Goal: Transaction & Acquisition: Purchase product/service

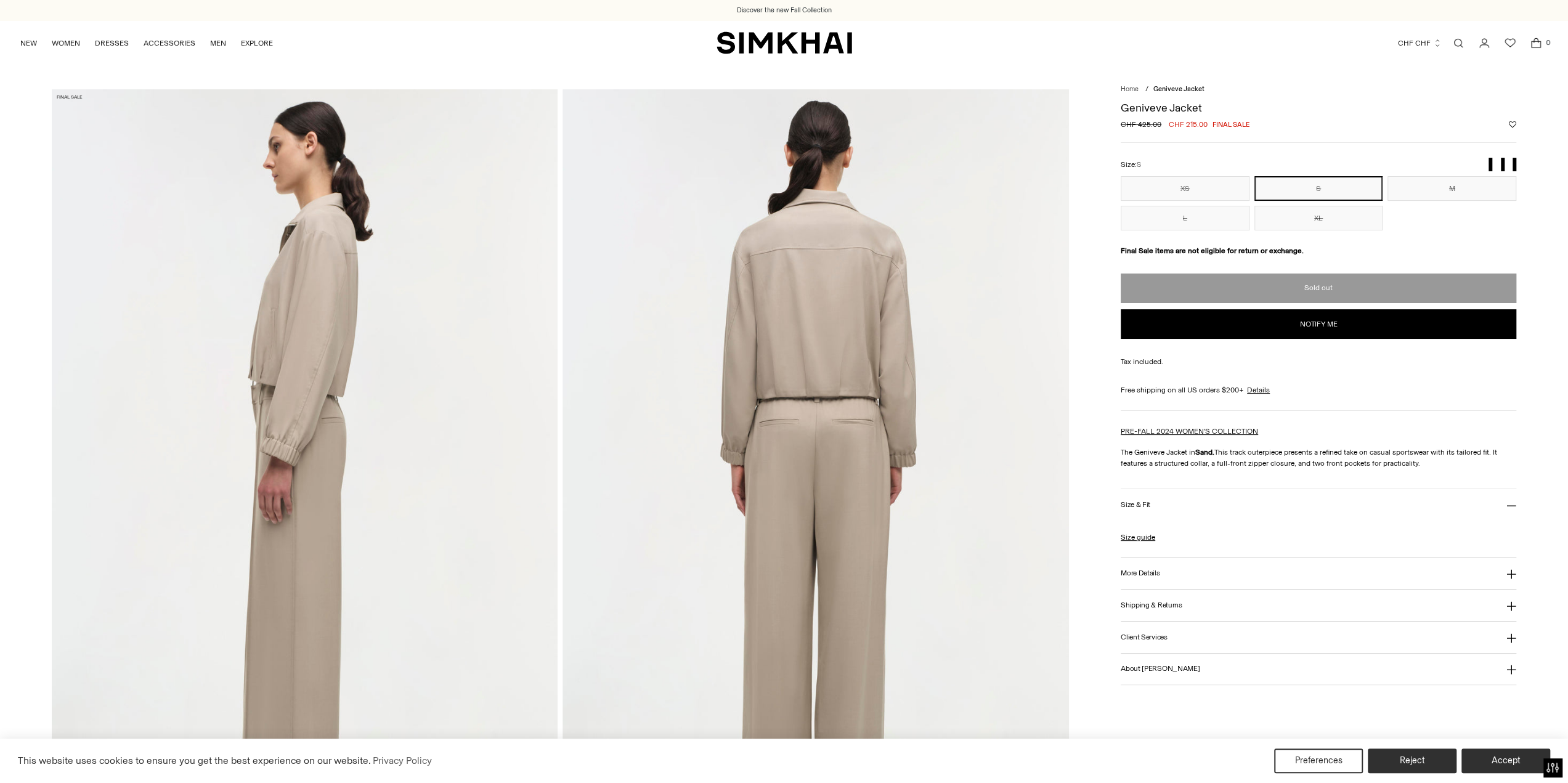
click at [1357, 189] on button "S" at bounding box center [1318, 188] width 128 height 25
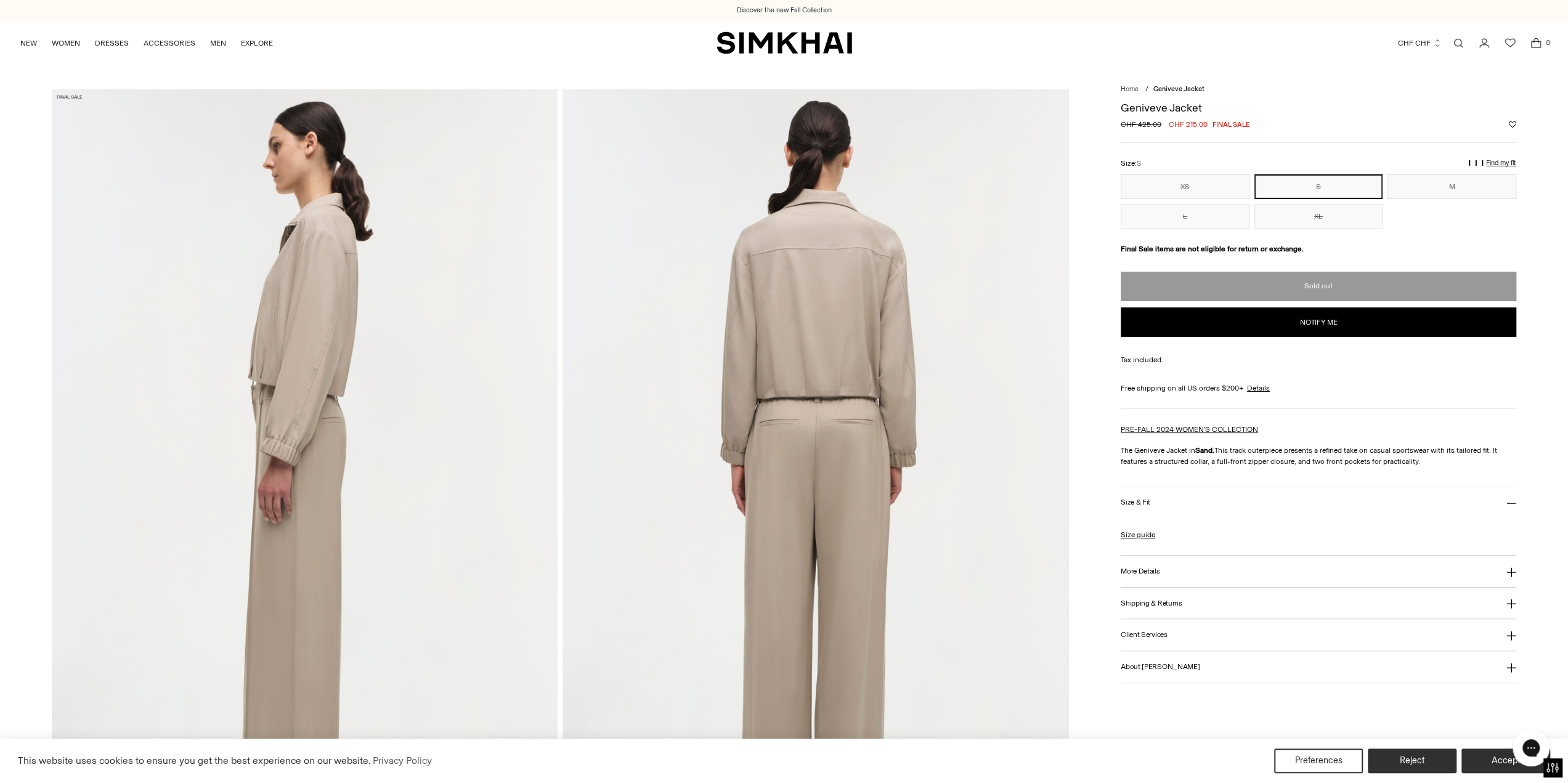
click at [1196, 166] on div "Find my fit" at bounding box center [1181, 168] width 30 height 22
click at [1201, 165] on u "Size L" at bounding box center [1191, 169] width 20 height 8
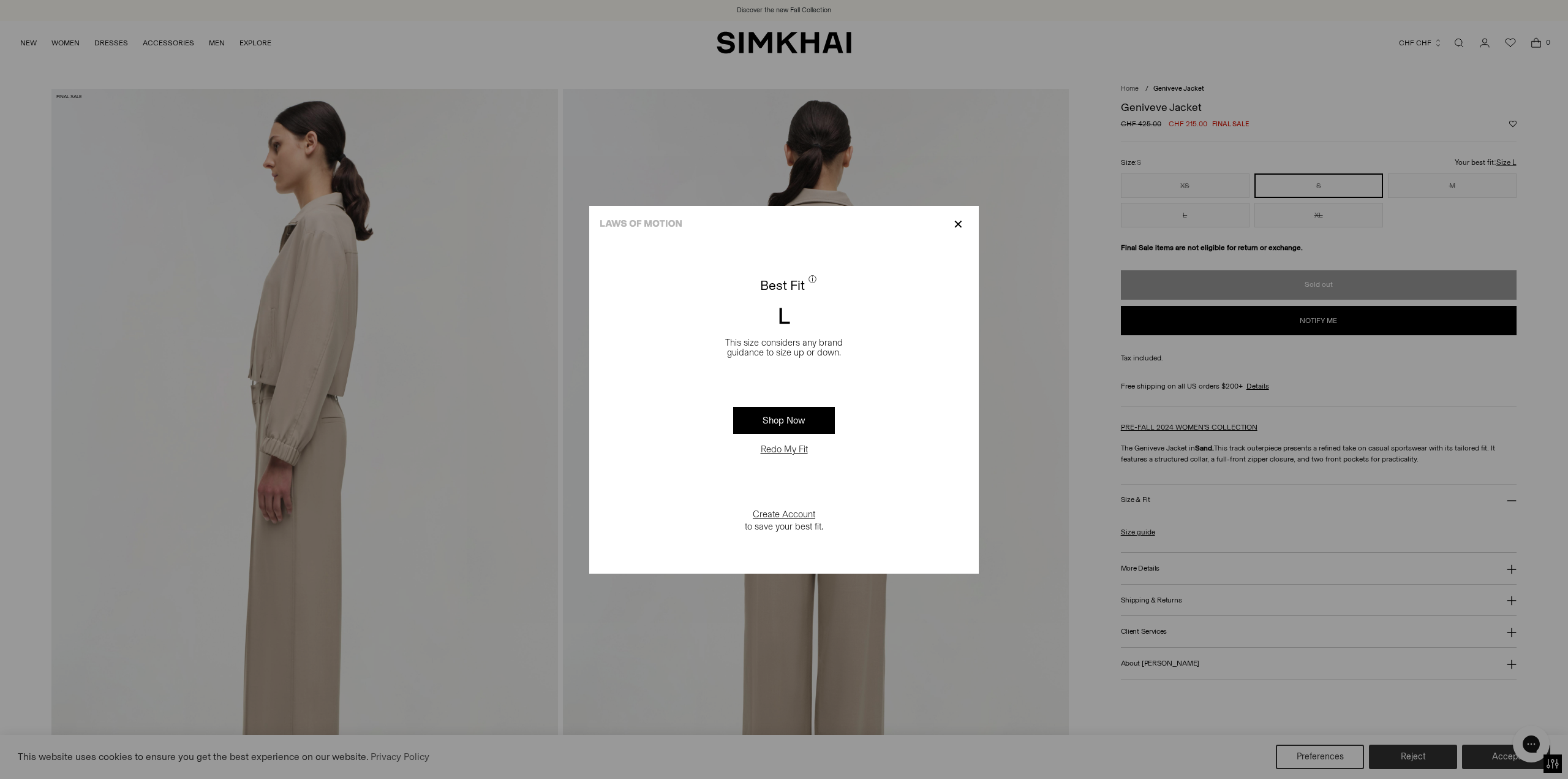
click at [792, 450] on button "Redo My Fit" at bounding box center [784, 449] width 55 height 12
click at [784, 470] on button "Measurements" at bounding box center [784, 468] width 109 height 29
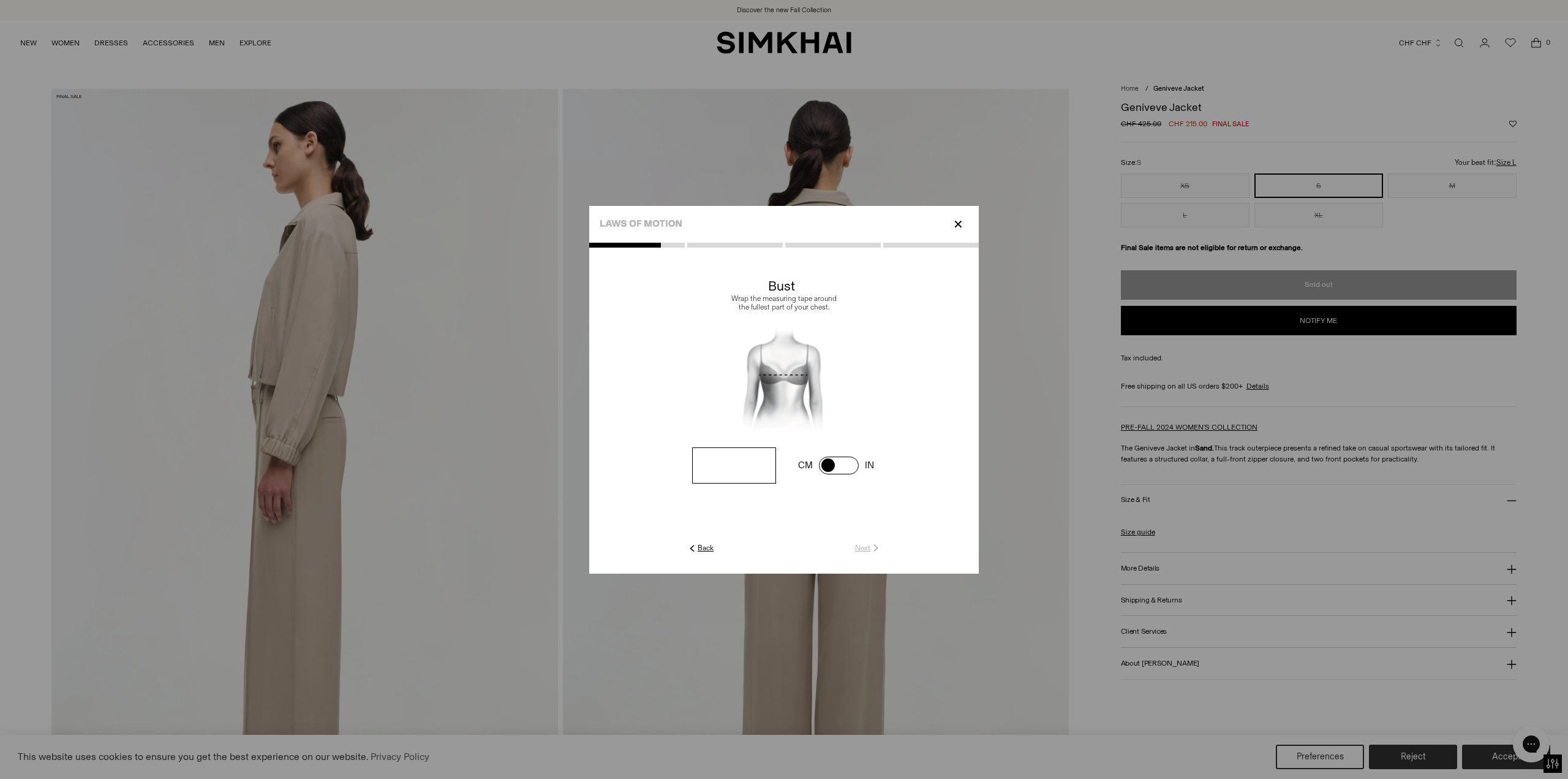
click at [747, 475] on input "number" at bounding box center [734, 465] width 84 height 36
type input "**"
click at [840, 467] on span at bounding box center [838, 465] width 39 height 18
click at [739, 467] on input "number" at bounding box center [734, 465] width 84 height 36
type input "**"
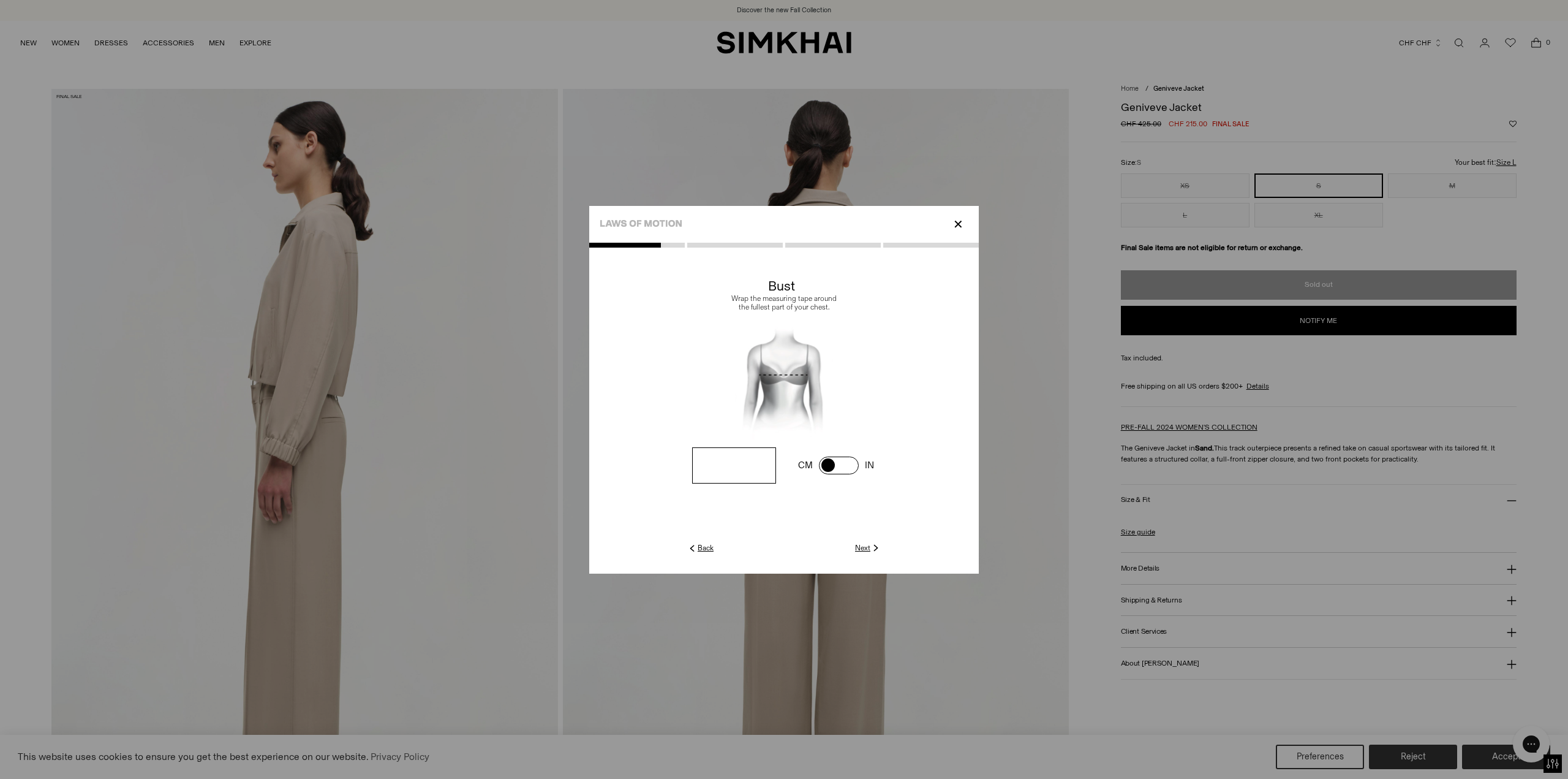
click at [870, 546] on link "Next" at bounding box center [868, 547] width 27 height 11
click at [0, 0] on input "number" at bounding box center [0, 0] width 0 height 0
click at [0, 0] on span at bounding box center [0, 0] width 0 height 0
click at [0, 0] on input "number" at bounding box center [0, 0] width 0 height 0
type input "**"
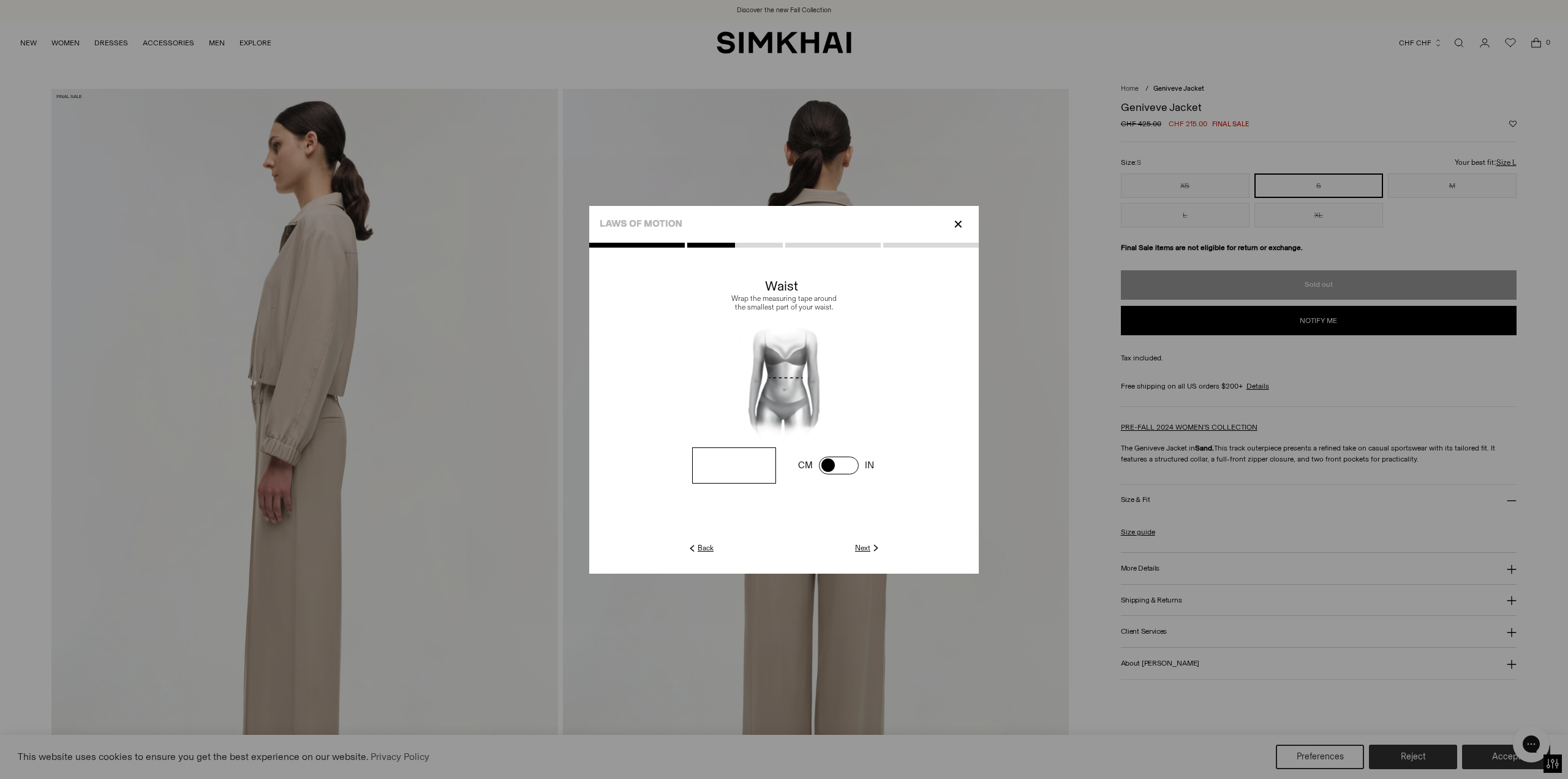
click at [872, 542] on div at bounding box center [784, 398] width 390 height 312
click at [870, 546] on img at bounding box center [875, 547] width 11 height 11
click at [0, 0] on input "number" at bounding box center [0, 0] width 0 height 0
type input "**"
click at [872, 546] on img at bounding box center [875, 547] width 11 height 11
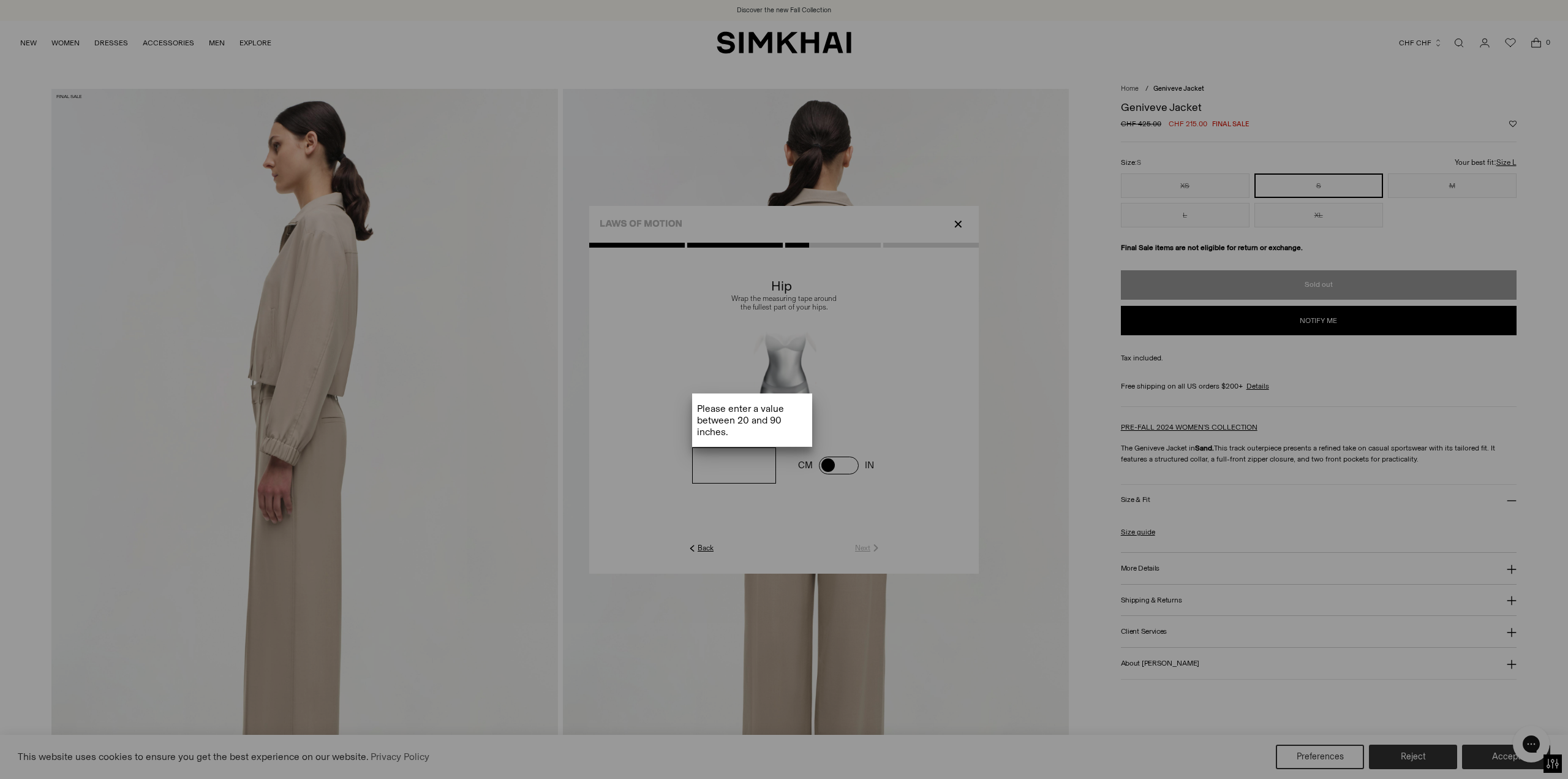
click at [823, 467] on div at bounding box center [784, 574] width 390 height 779
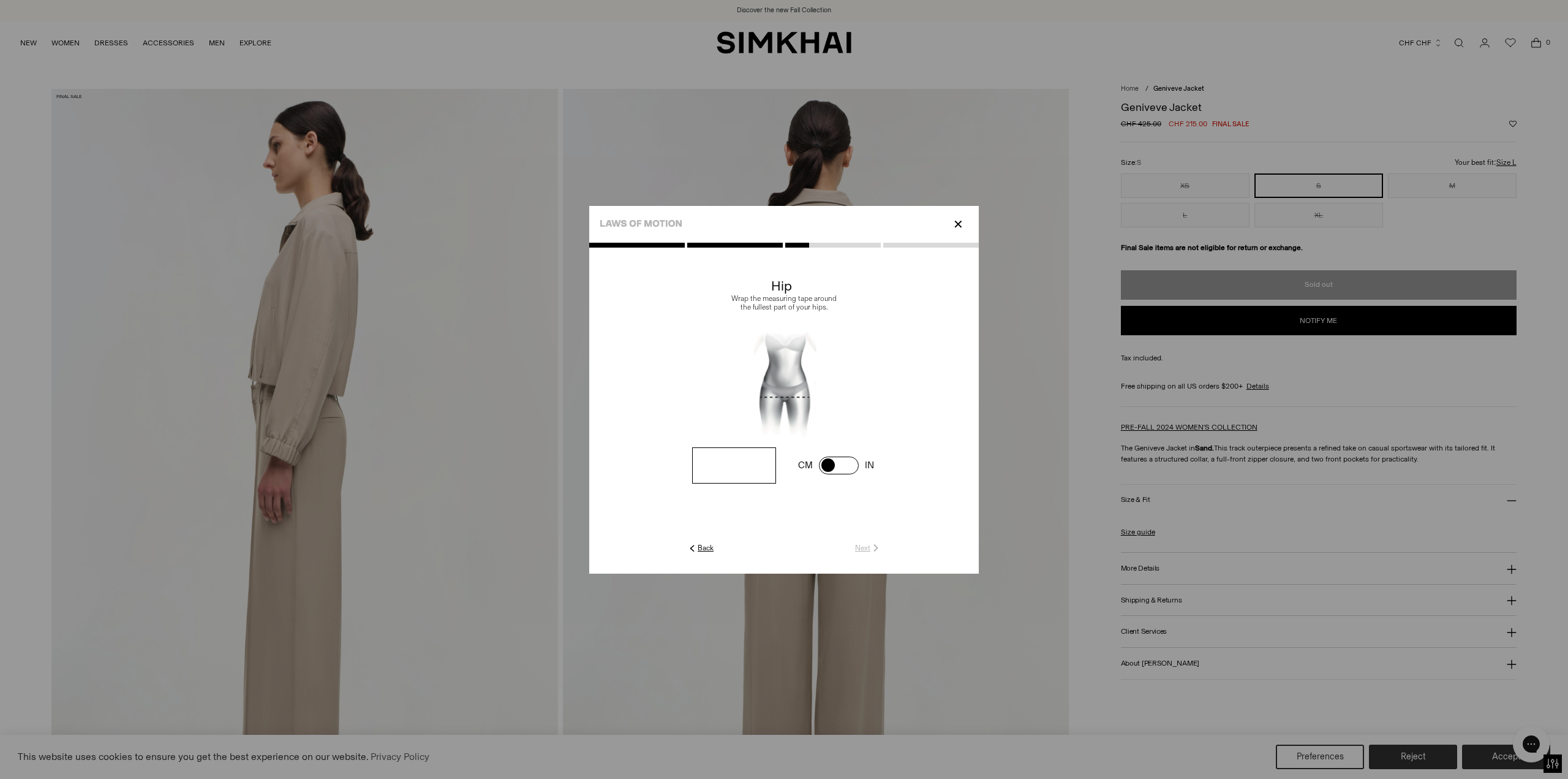
click at [0, 0] on span at bounding box center [0, 0] width 0 height 0
click at [0, 0] on input "number" at bounding box center [0, 0] width 0 height 0
type input "**"
click at [860, 548] on link "Next" at bounding box center [868, 547] width 27 height 11
click at [0, 0] on input "number" at bounding box center [0, 0] width 0 height 0
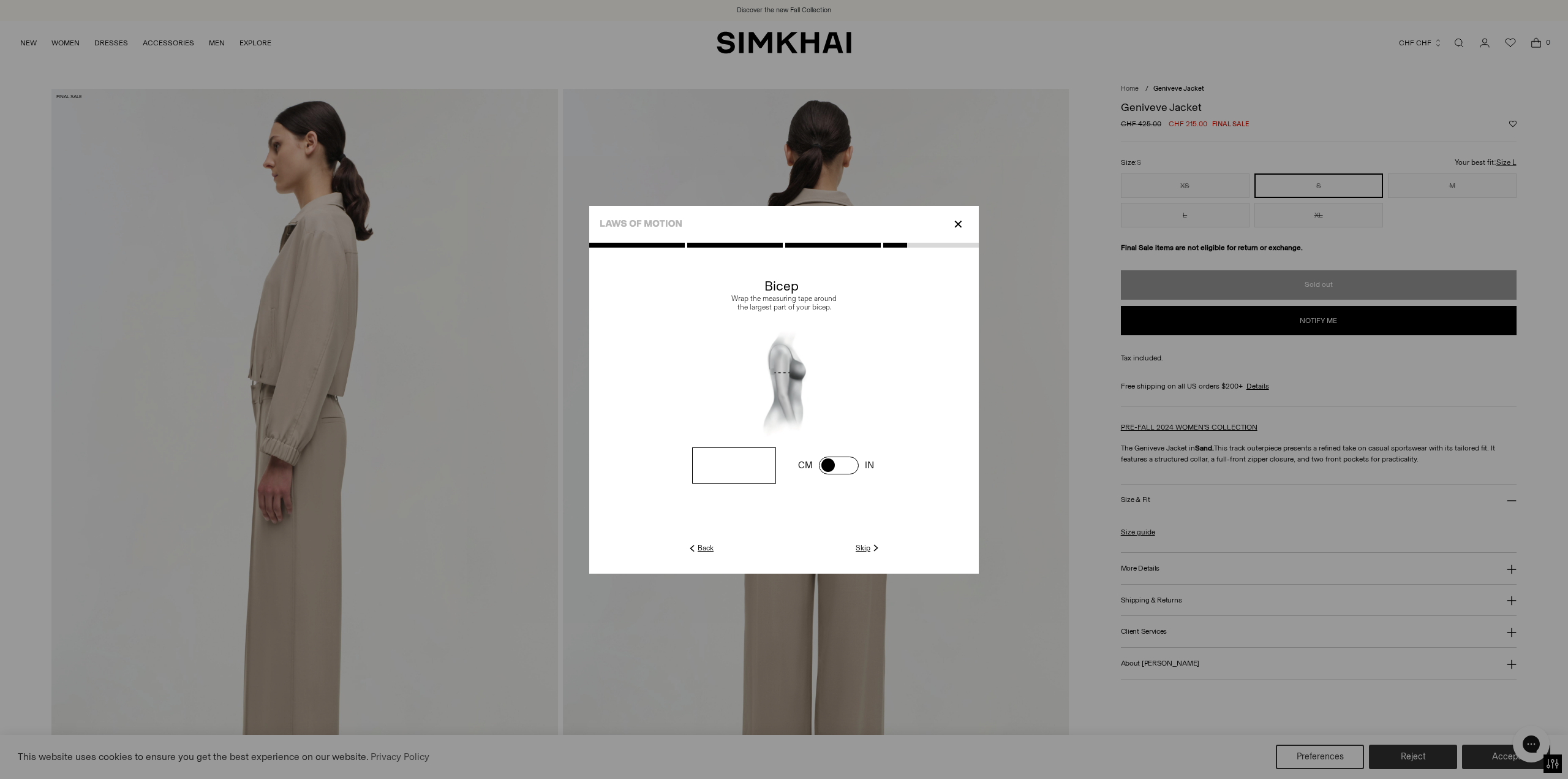
click at [0, 0] on span at bounding box center [0, 0] width 0 height 0
click at [0, 0] on input "number" at bounding box center [0, 0] width 0 height 0
type input "**"
click at [865, 543] on link "Next" at bounding box center [868, 547] width 27 height 11
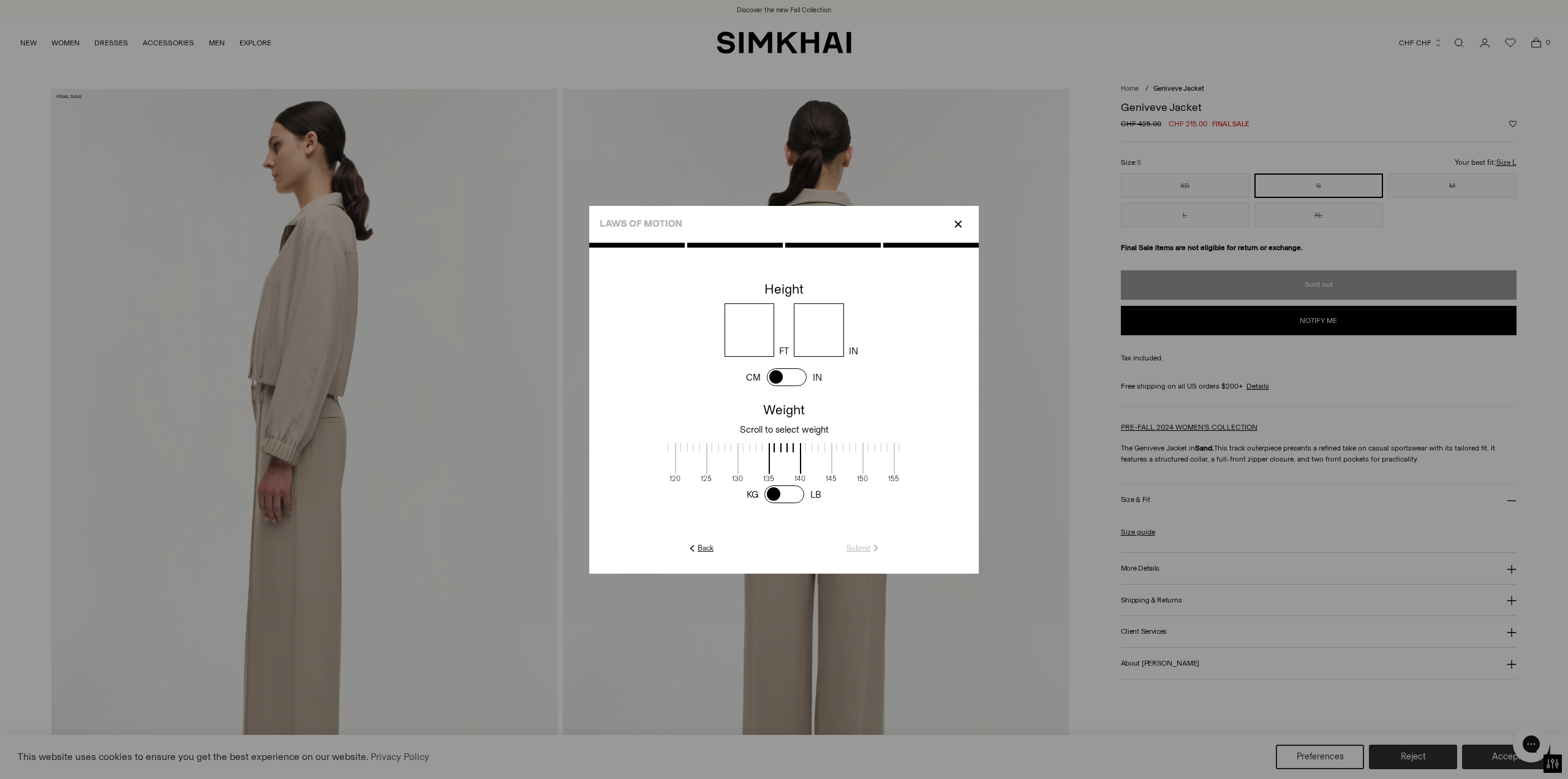
click at [776, 379] on span at bounding box center [787, 377] width 39 height 18
click at [797, 330] on input "number" at bounding box center [781, 330] width 111 height 53
type input "***"
click at [786, 489] on span at bounding box center [784, 494] width 39 height 18
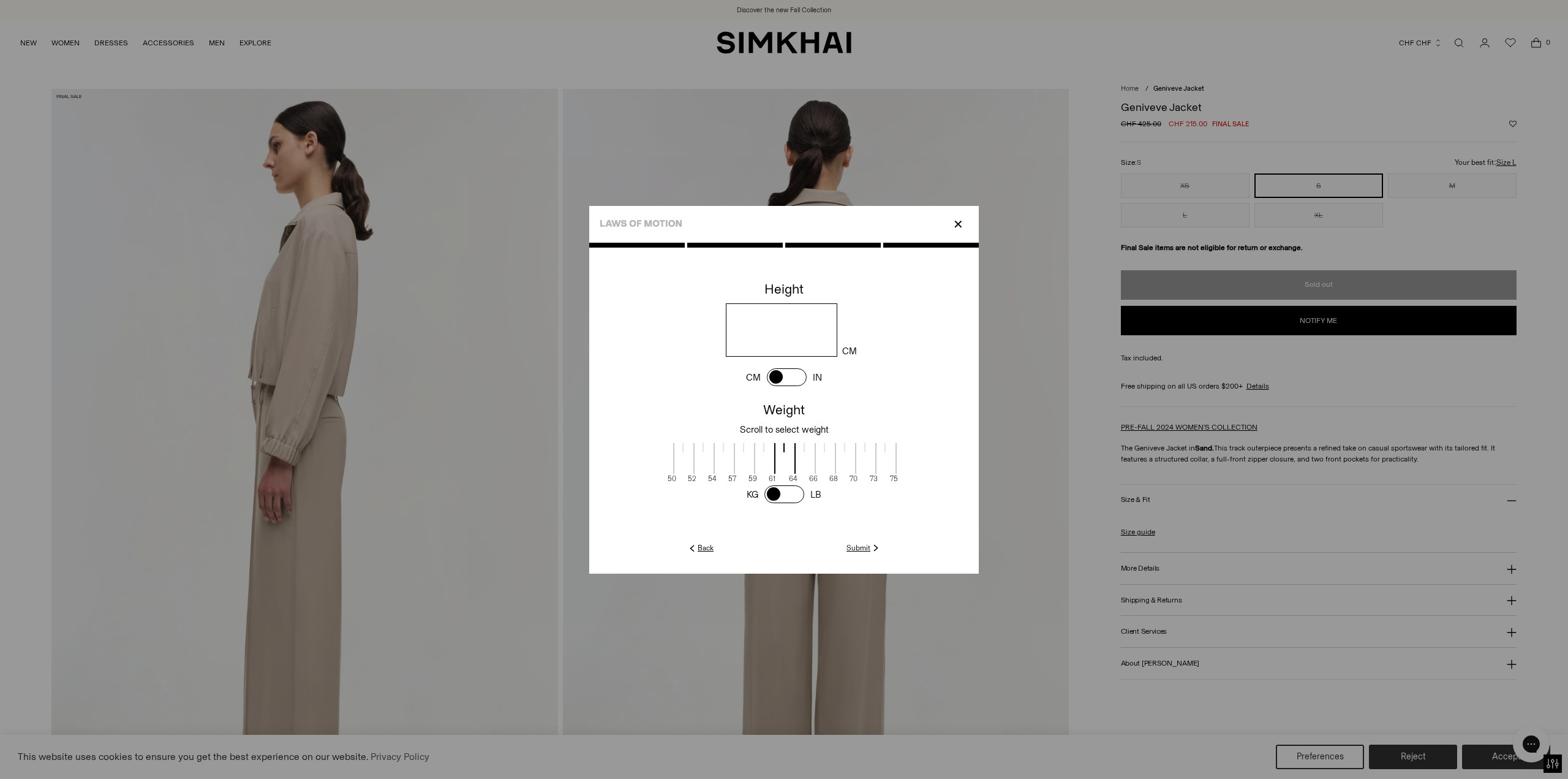
click at [771, 471] on span at bounding box center [765, 458] width 22 height 31
drag, startPoint x: 768, startPoint y: 460, endPoint x: 790, endPoint y: 463, distance: 22.2
click at [790, 463] on span at bounding box center [787, 458] width 22 height 31
click at [790, 446] on span at bounding box center [787, 458] width 22 height 31
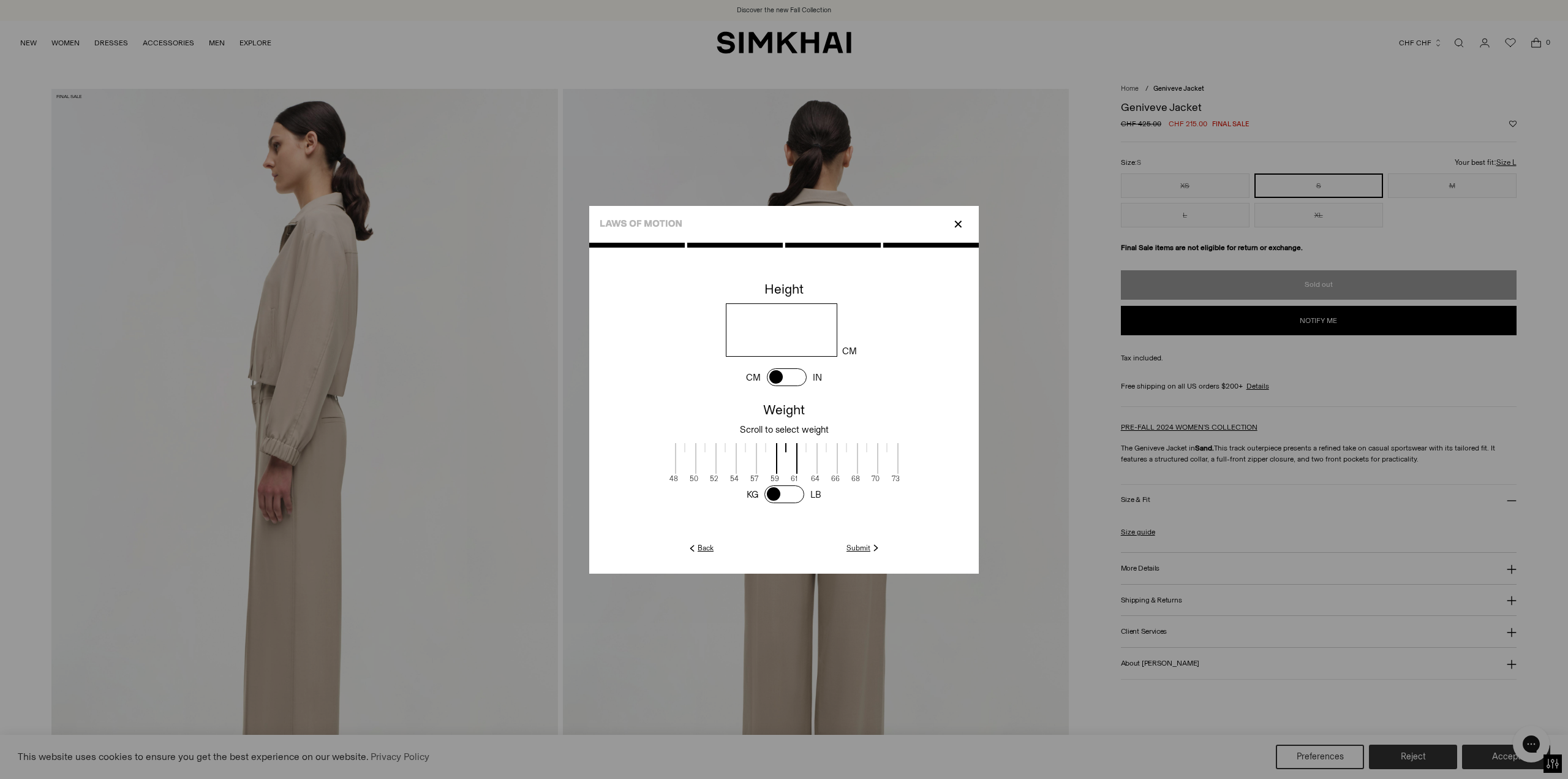
click at [789, 446] on span at bounding box center [787, 458] width 22 height 31
